Goal: Transaction & Acquisition: Book appointment/travel/reservation

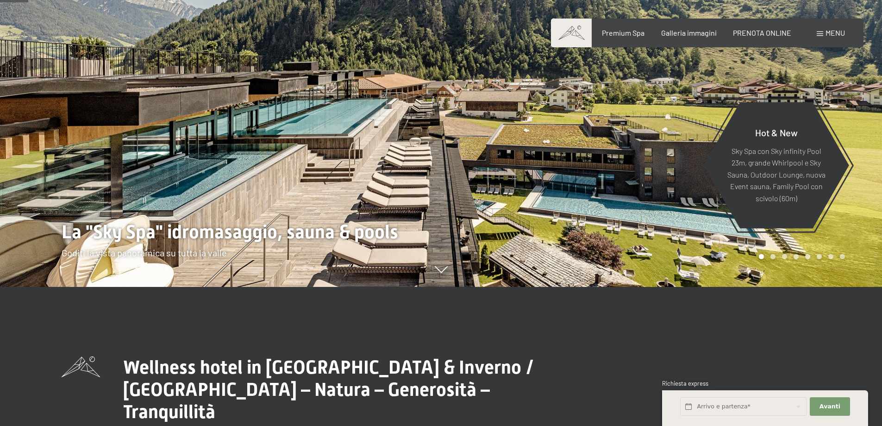
scroll to position [232, 0]
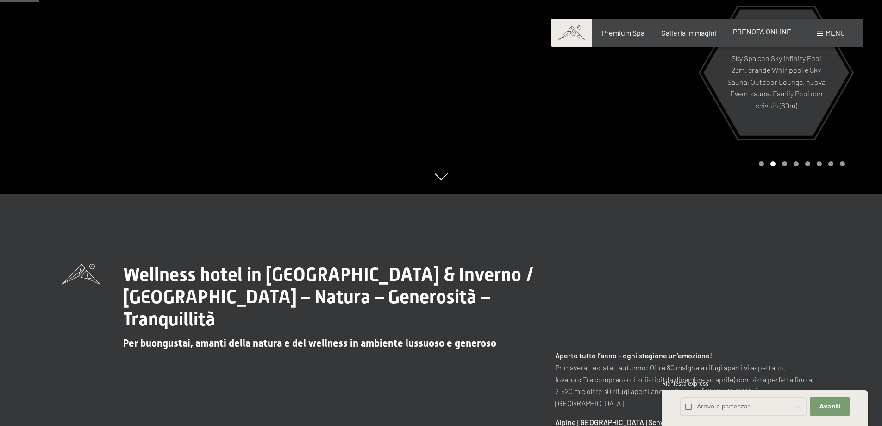
click at [752, 29] on span "PRENOTA ONLINE" at bounding box center [762, 31] width 58 height 9
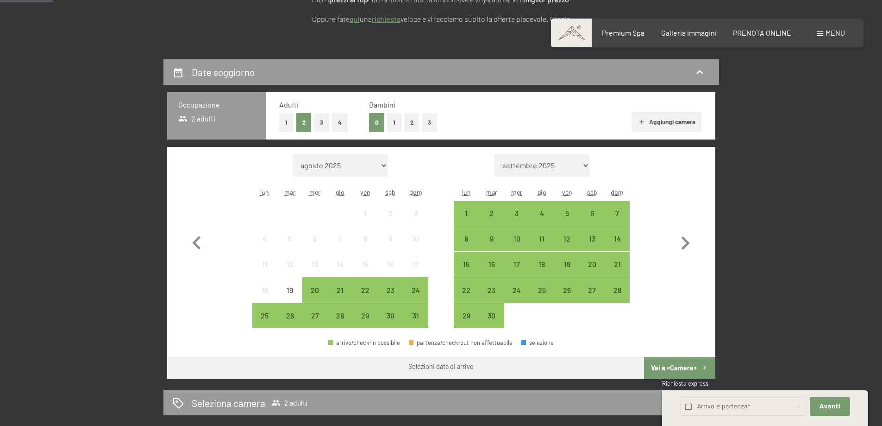
scroll to position [185, 0]
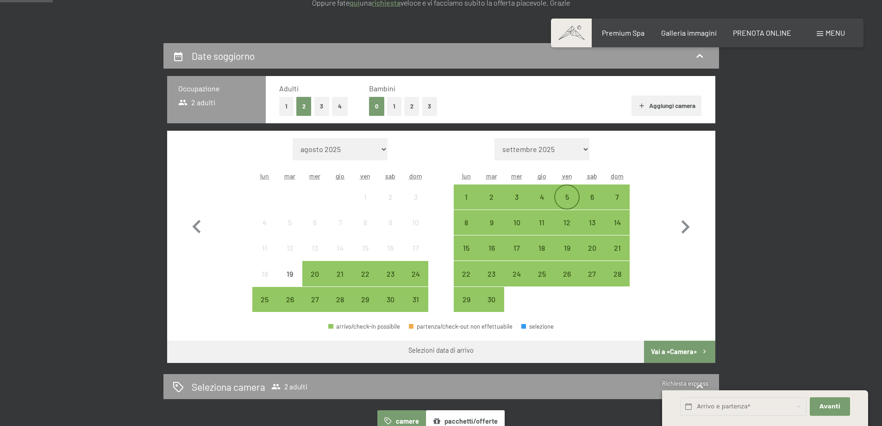
click at [567, 197] on div "5" at bounding box center [566, 204] width 23 height 23
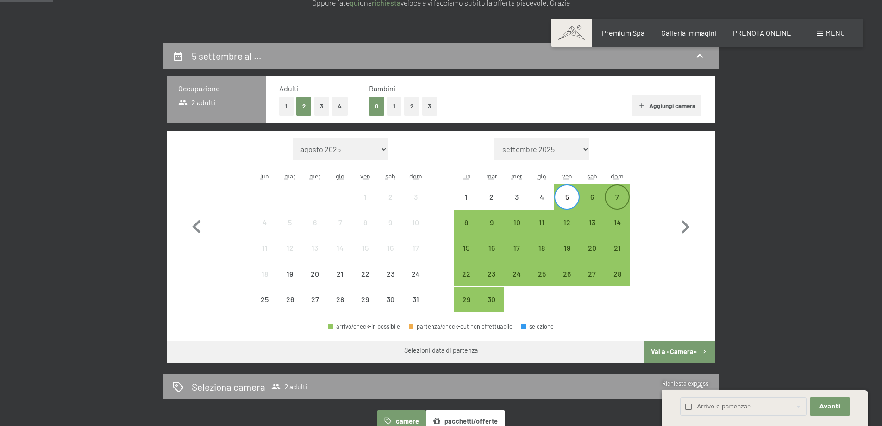
click at [622, 198] on div "7" at bounding box center [617, 204] width 23 height 23
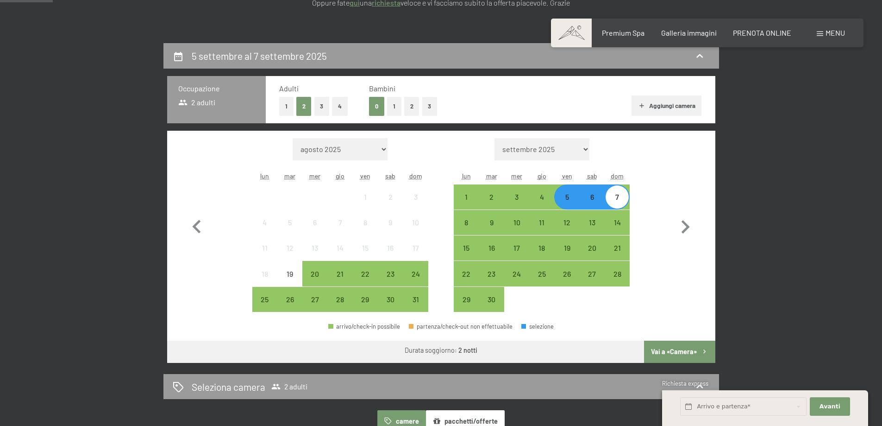
click at [674, 349] on button "Vai a «Camera»" at bounding box center [679, 351] width 71 height 22
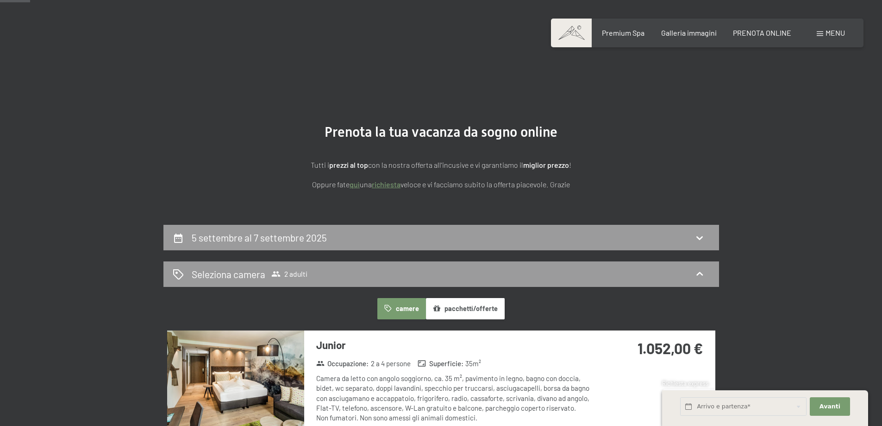
scroll to position [0, 0]
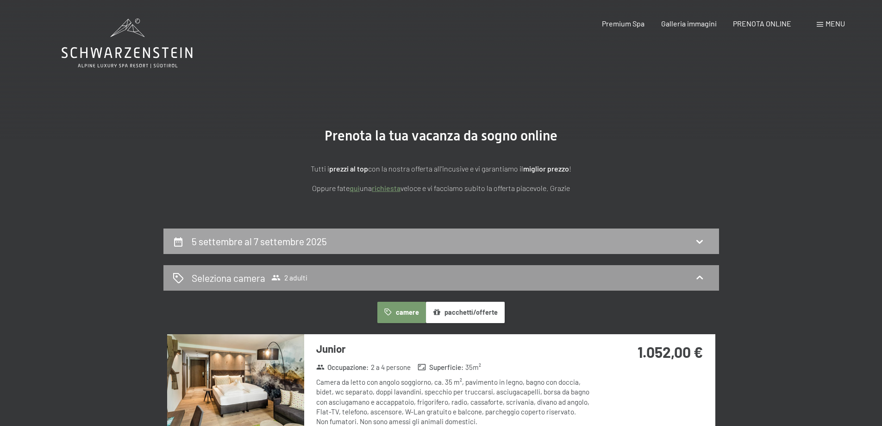
click at [433, 235] on div "5 settembre al 7 settembre 2025" at bounding box center [441, 240] width 537 height 13
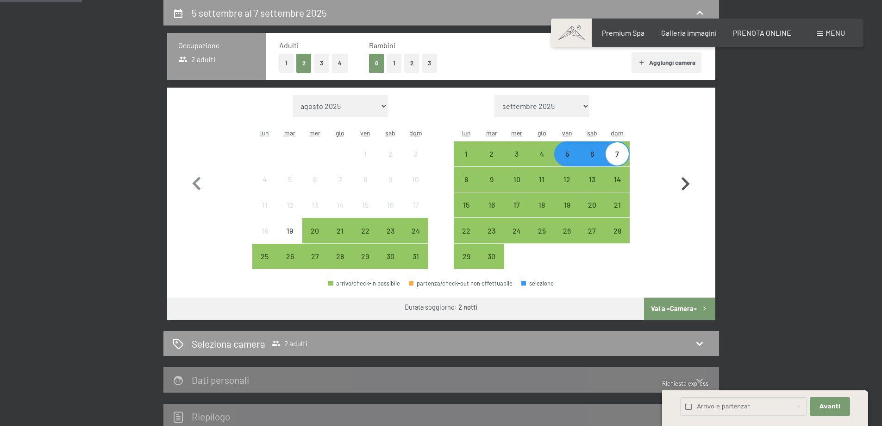
click at [687, 182] on icon "button" at bounding box center [686, 183] width 8 height 13
select select "[DATE]"
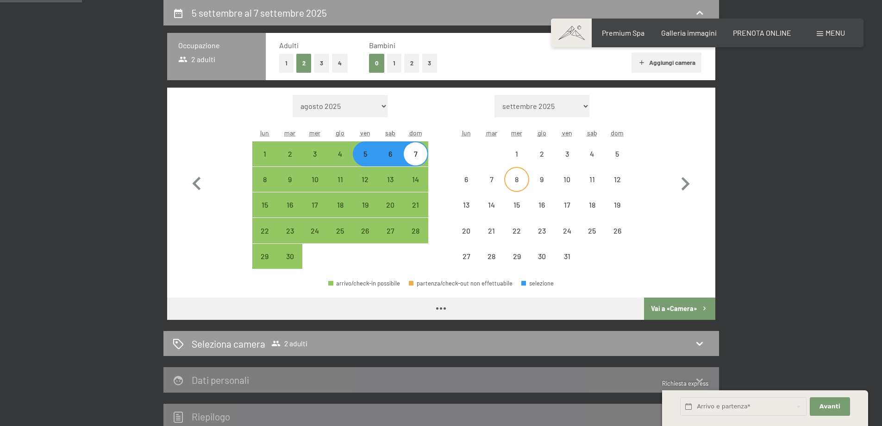
select select "[DATE]"
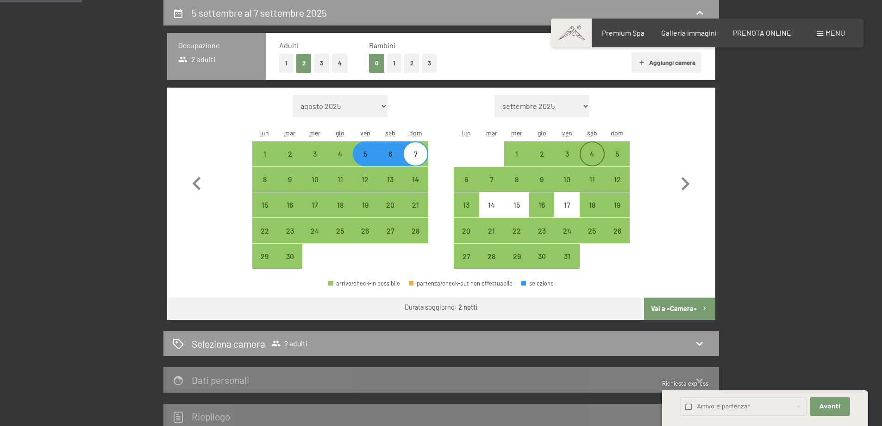
click at [589, 156] on div "4" at bounding box center [592, 161] width 23 height 23
select select "[DATE]"
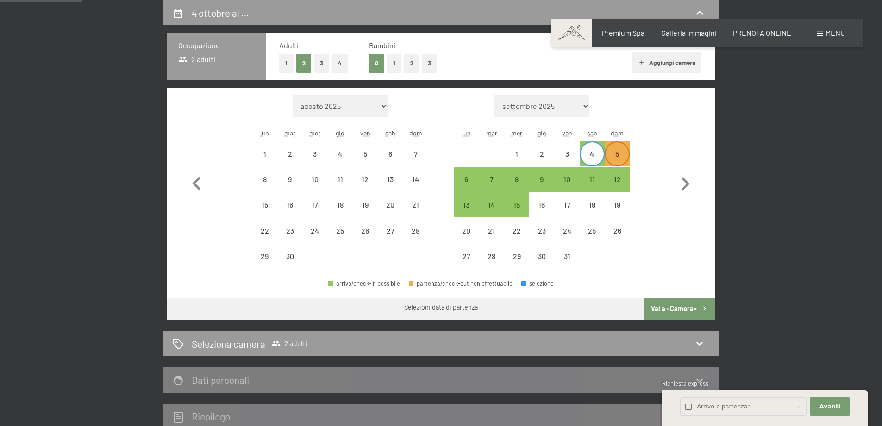
click at [616, 156] on div "5" at bounding box center [617, 161] width 23 height 23
select select "[DATE]"
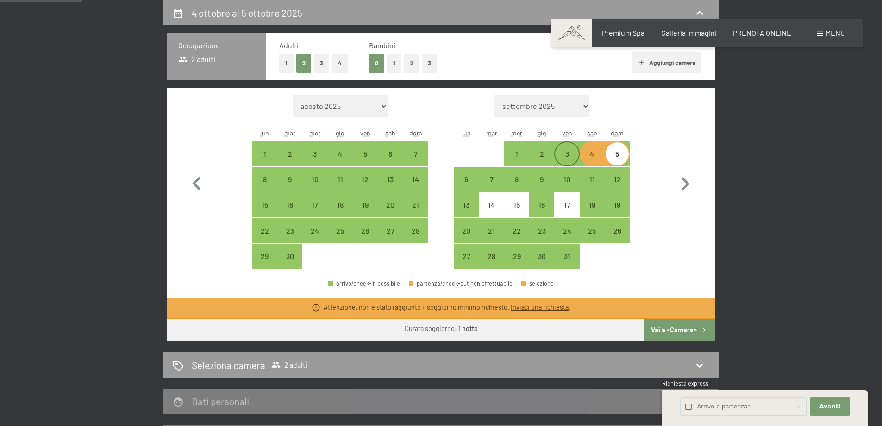
click at [571, 151] on div "3" at bounding box center [566, 161] width 23 height 23
select select "[DATE]"
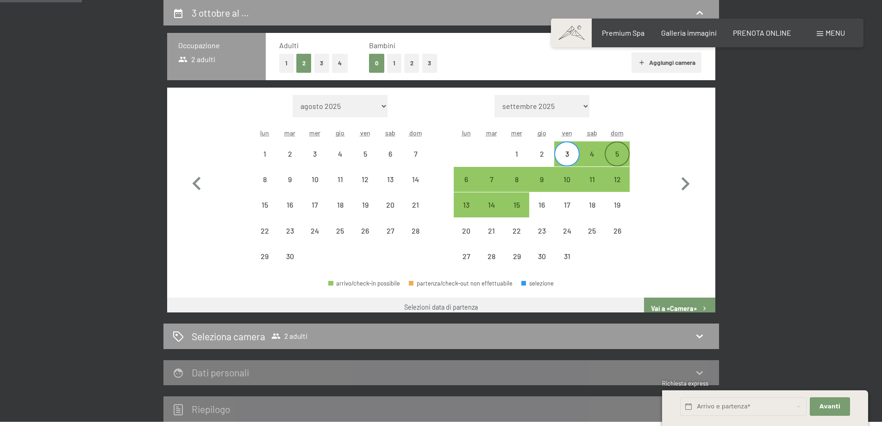
click at [618, 153] on div "5" at bounding box center [617, 161] width 23 height 23
select select "[DATE]"
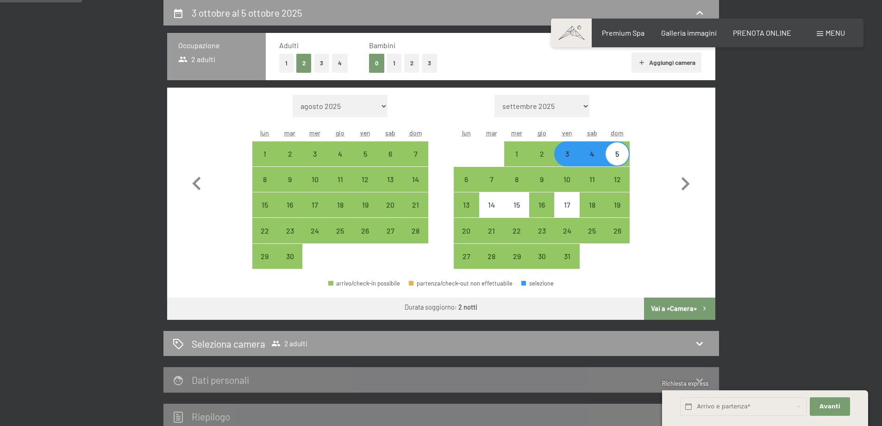
click at [656, 308] on button "Vai a «Camera»" at bounding box center [679, 308] width 71 height 22
select select "[DATE]"
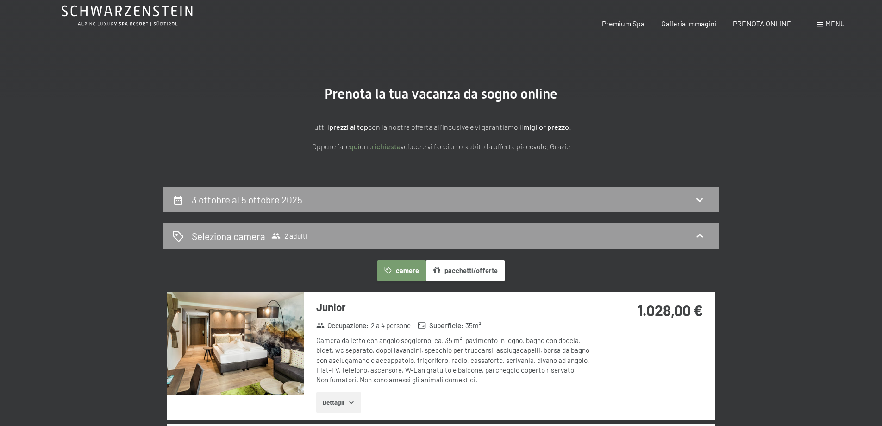
scroll to position [0, 0]
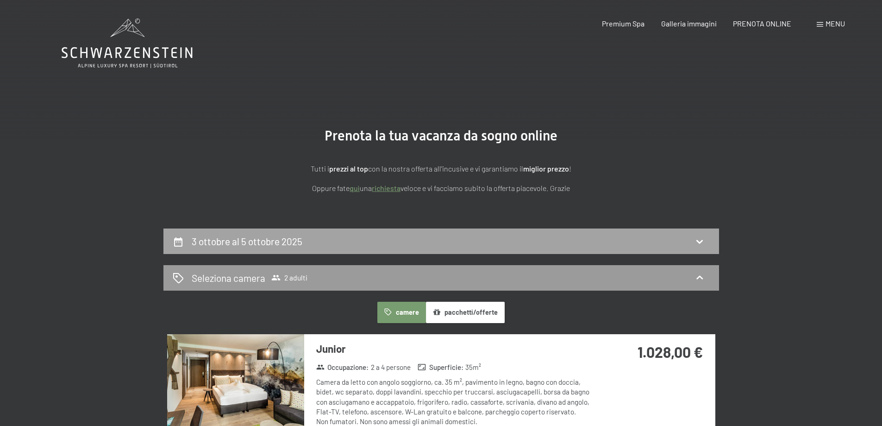
click at [549, 242] on div "3 ottobre al 5 ottobre 2025" at bounding box center [441, 240] width 537 height 13
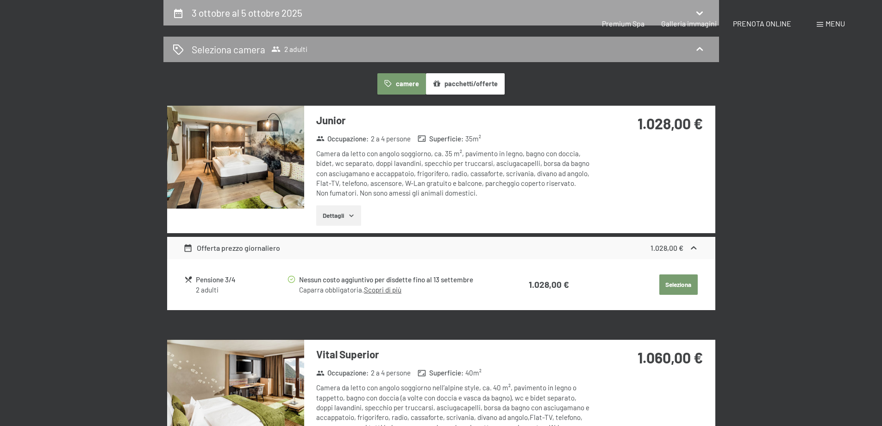
select select "[DATE]"
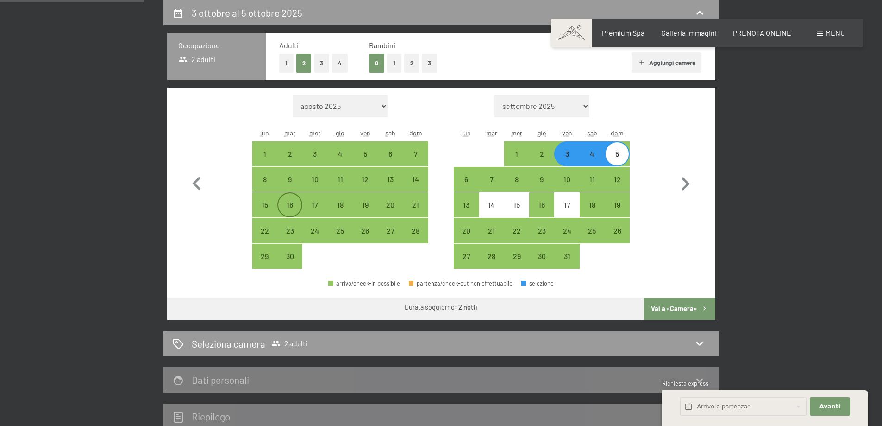
click at [294, 204] on div "16" at bounding box center [289, 212] width 23 height 23
select select "[DATE]"
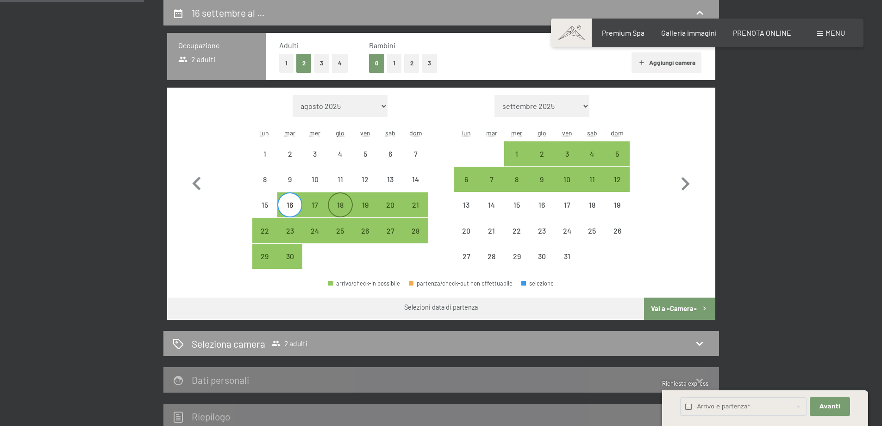
click at [338, 201] on div "18" at bounding box center [340, 212] width 23 height 23
select select "[DATE]"
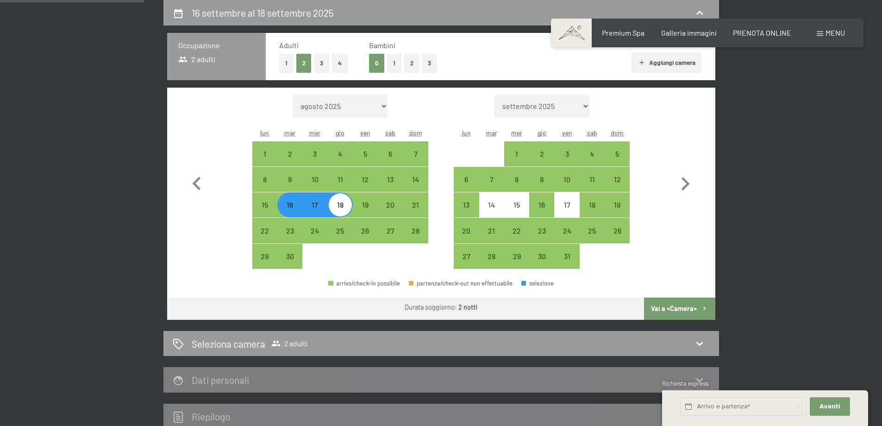
click at [690, 308] on button "Vai a «Camera»" at bounding box center [679, 308] width 71 height 22
select select "[DATE]"
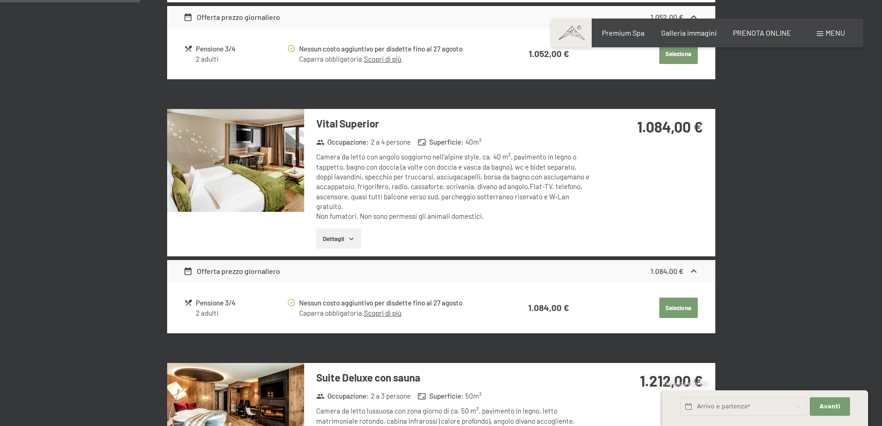
scroll to position [460, 0]
